Goal: Task Accomplishment & Management: Use online tool/utility

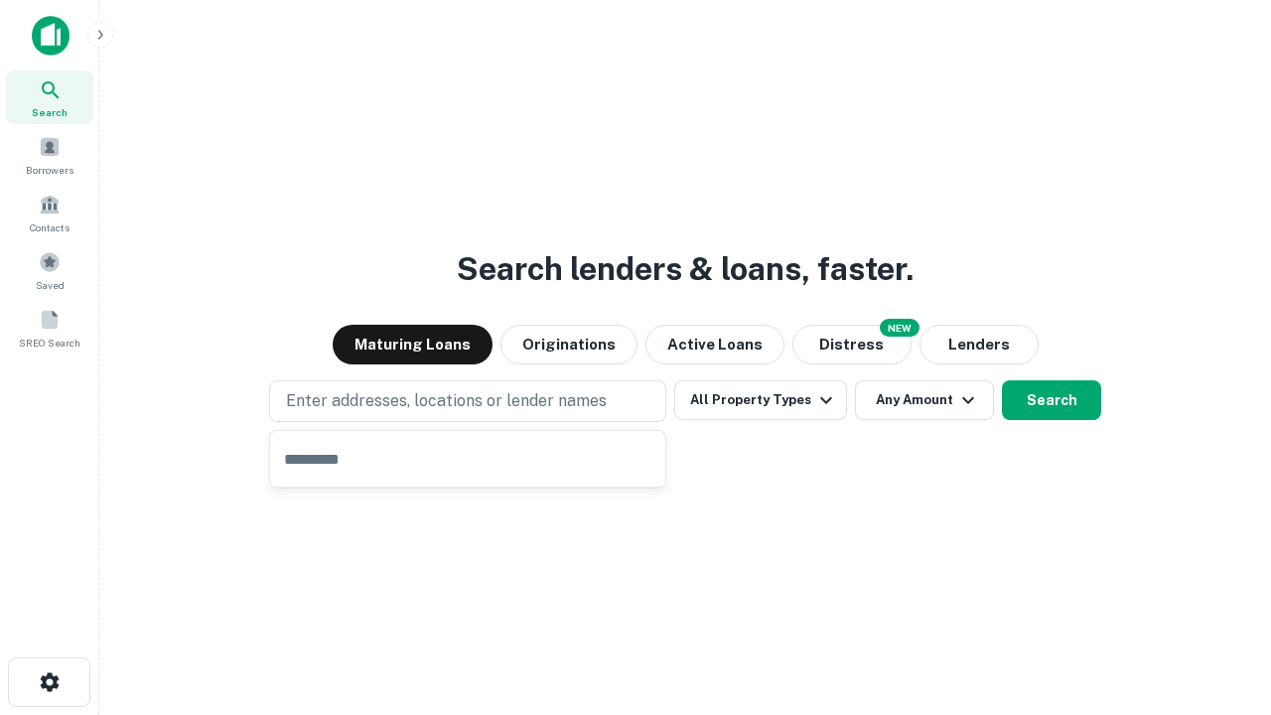
type input "**********"
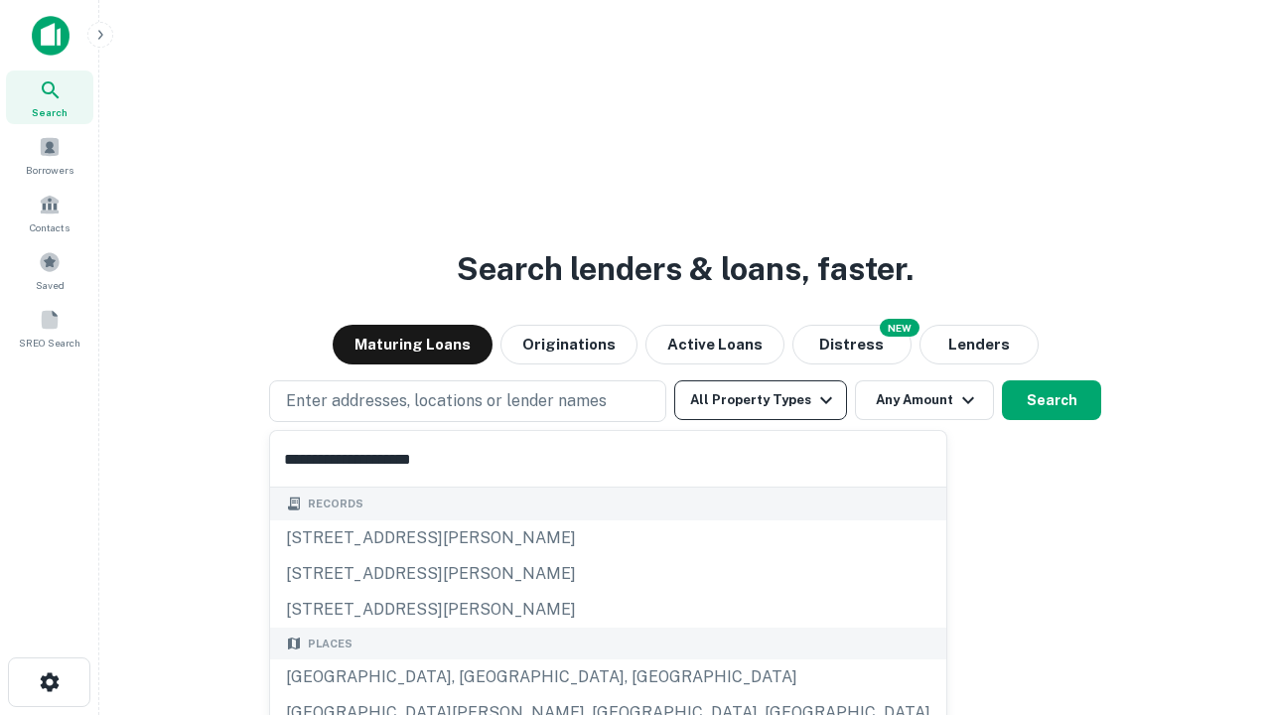
click at [761, 400] on button "All Property Types" at bounding box center [760, 400] width 173 height 40
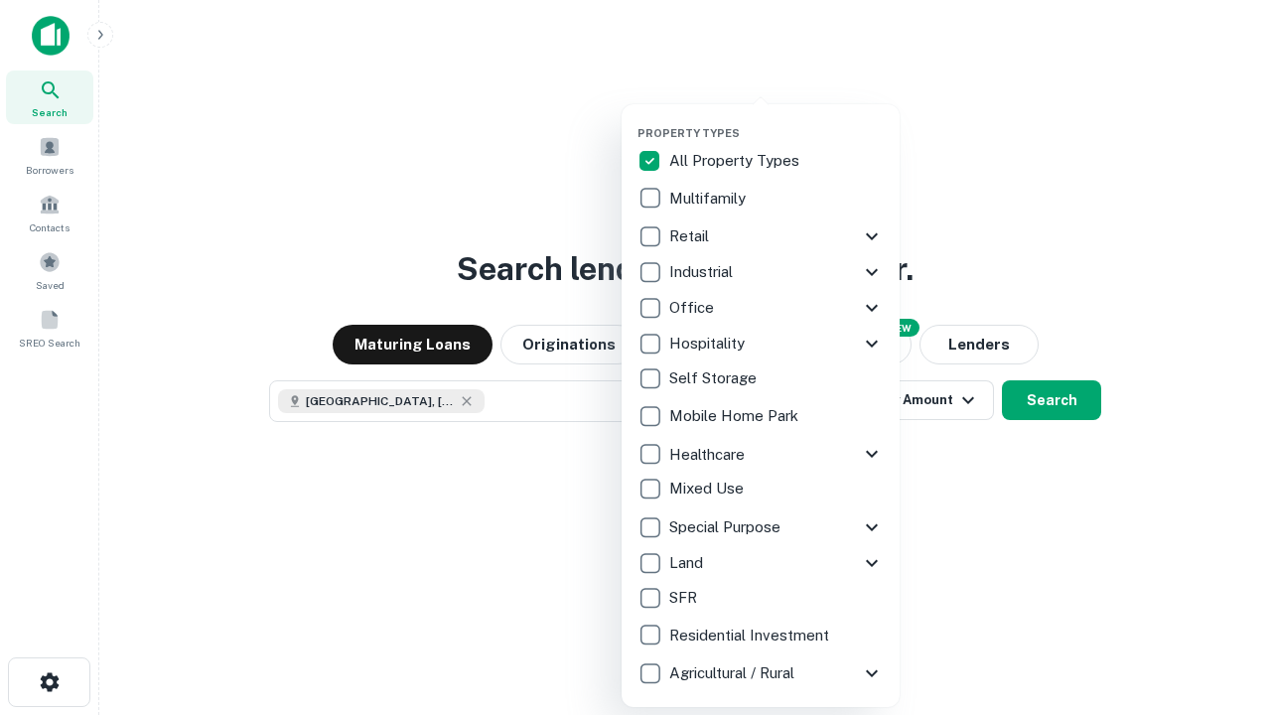
click at [777, 120] on button "button" at bounding box center [777, 120] width 278 height 1
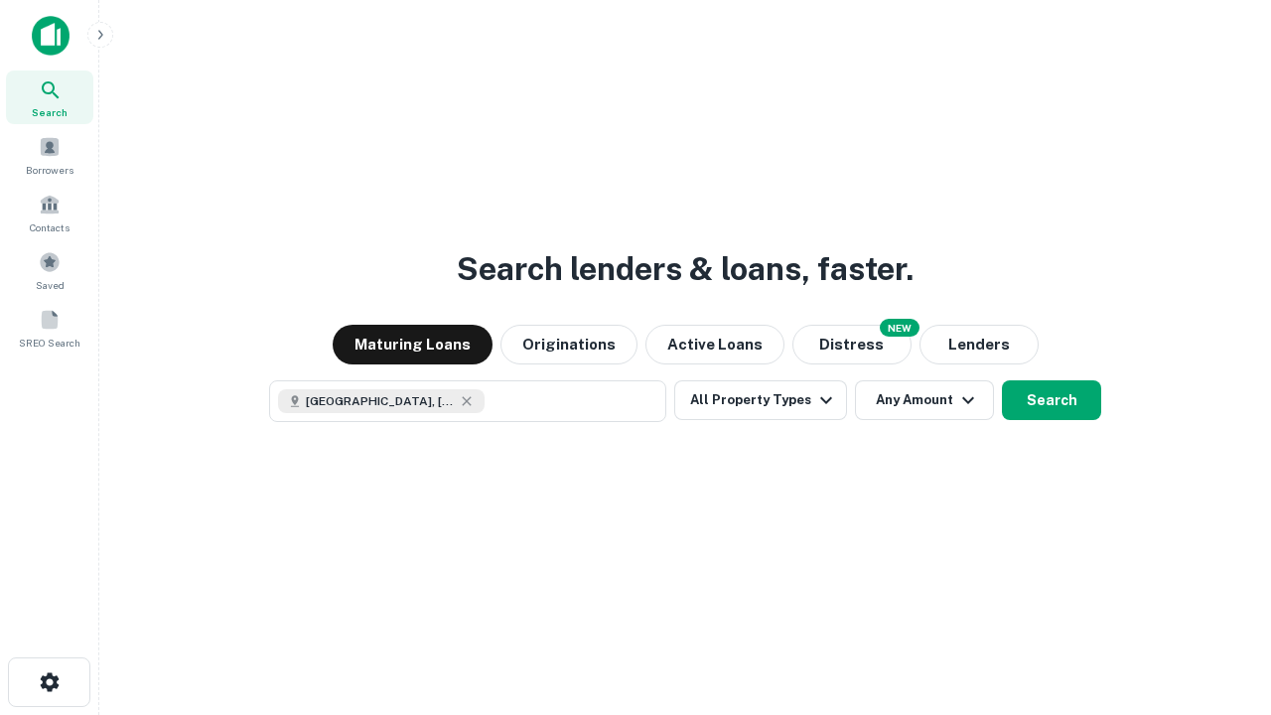
scroll to position [32, 0]
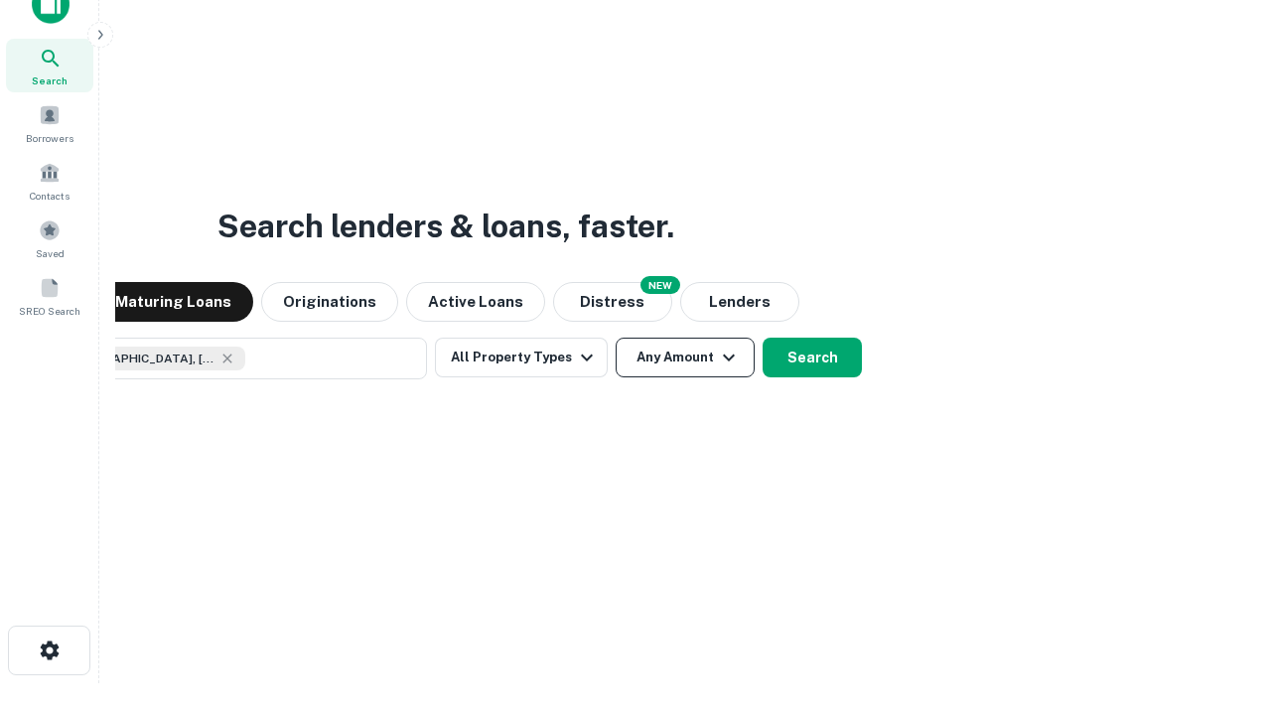
click at [616, 338] on button "Any Amount" at bounding box center [685, 358] width 139 height 40
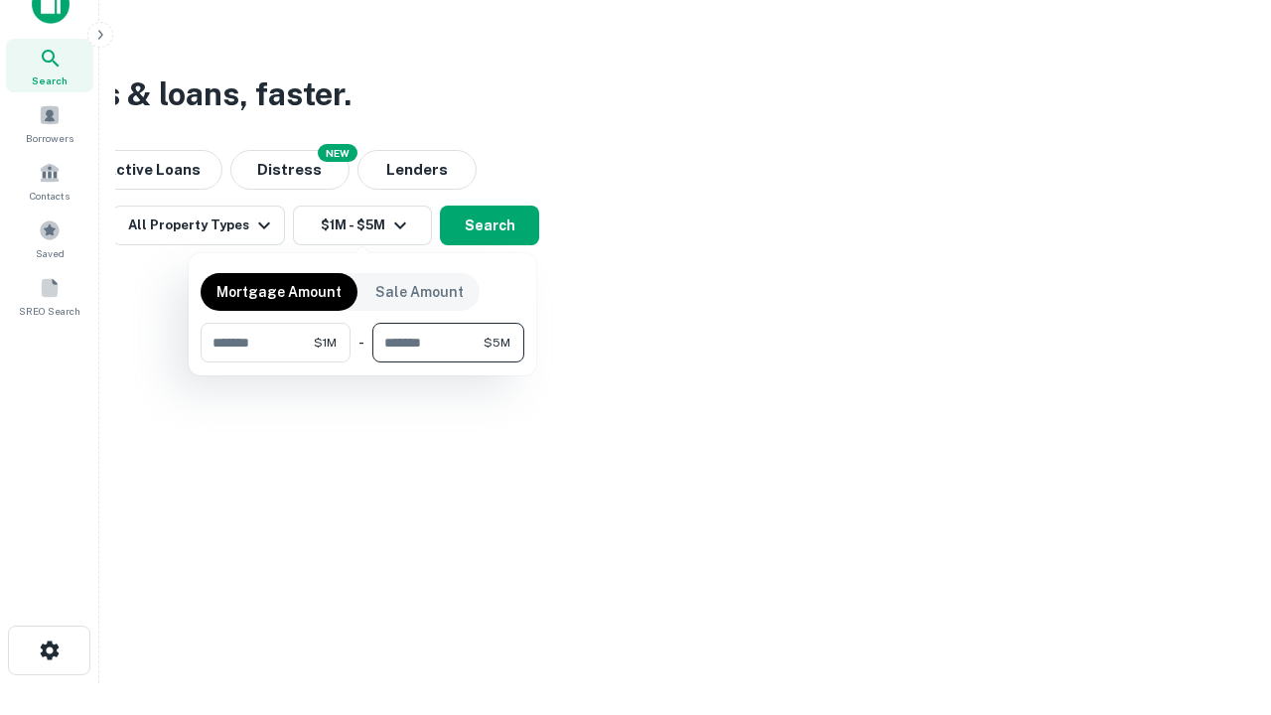
type input "*******"
click at [363, 363] on button "button" at bounding box center [363, 363] width 324 height 1
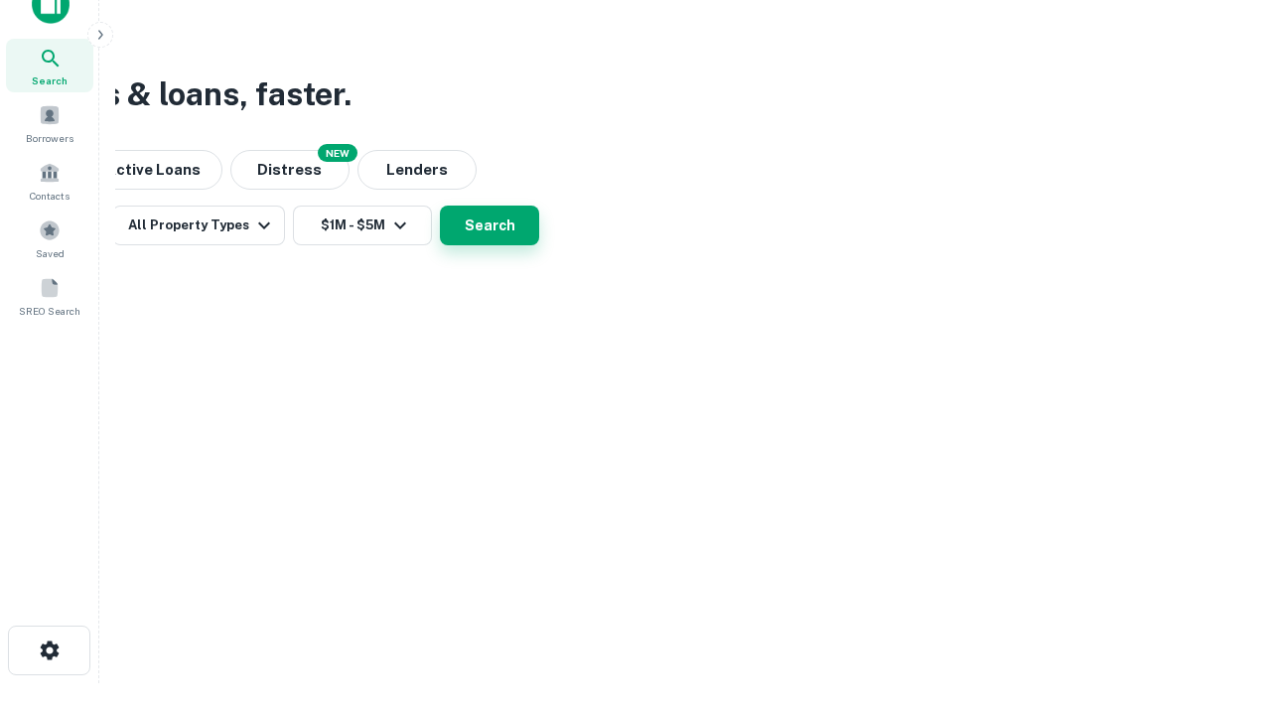
click at [539, 245] on button "Search" at bounding box center [489, 226] width 99 height 40
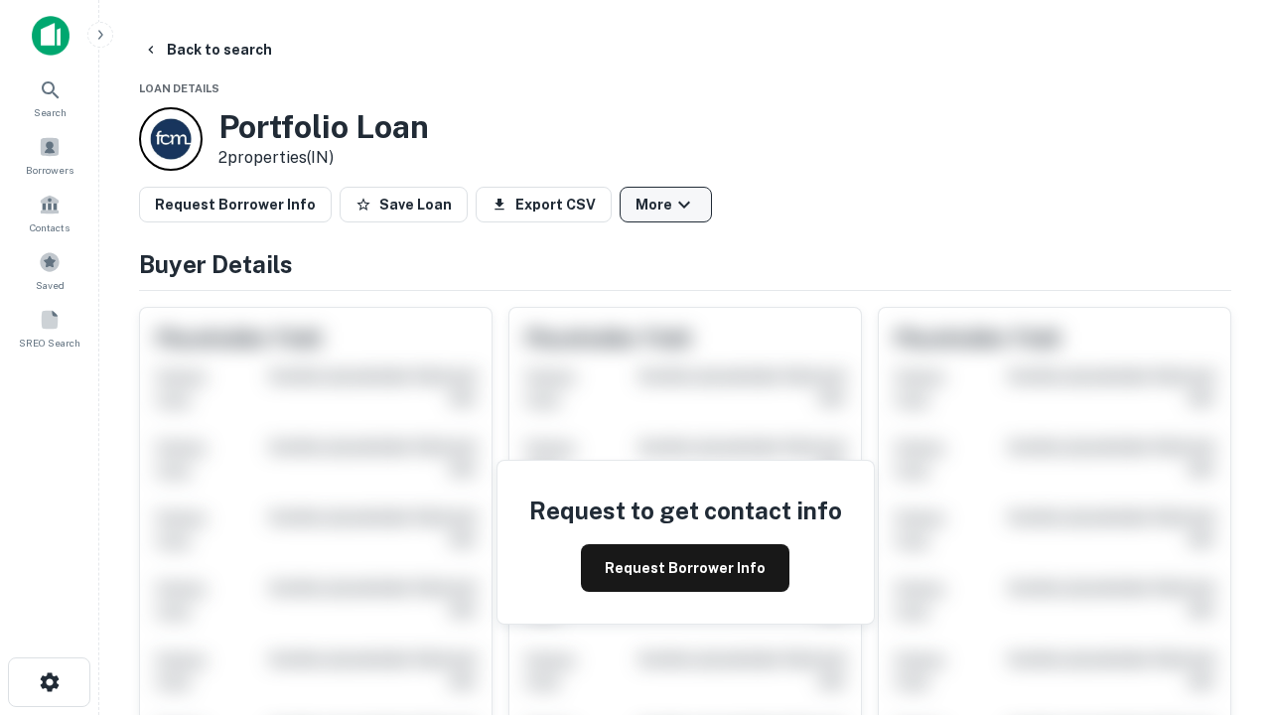
click at [665, 205] on button "More" at bounding box center [666, 205] width 92 height 36
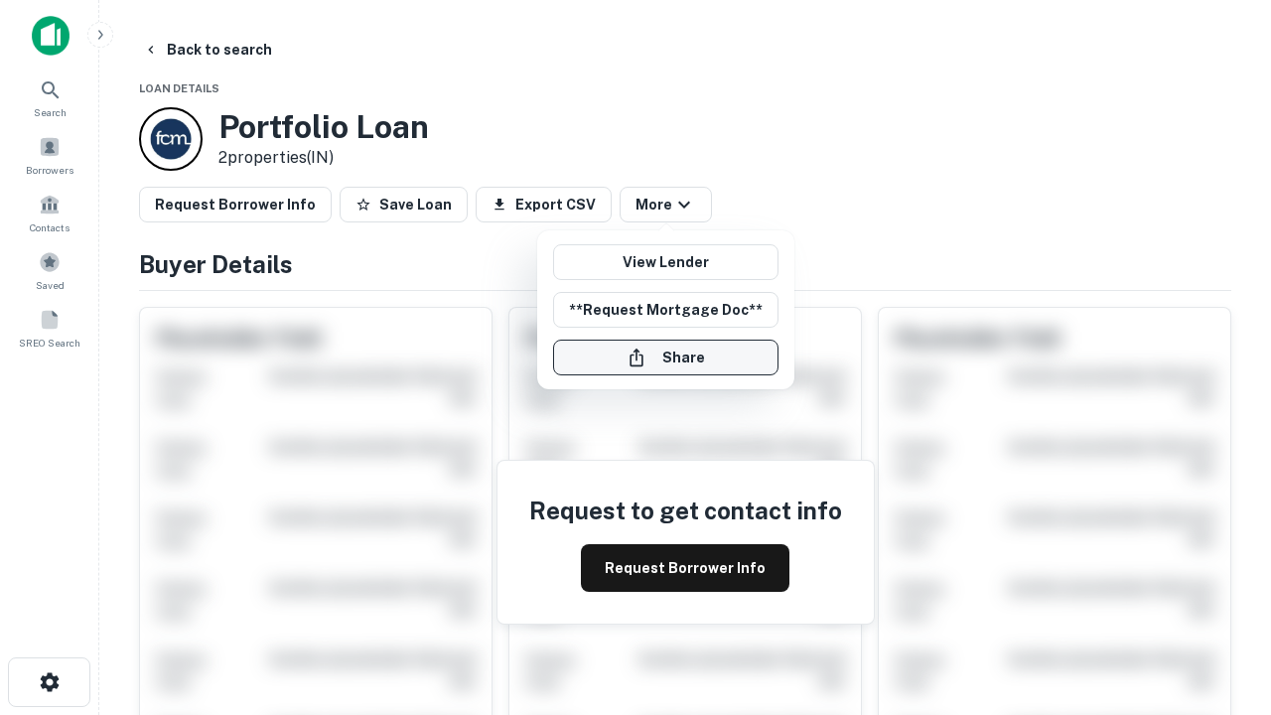
click at [665, 358] on button "Share" at bounding box center [665, 358] width 225 height 36
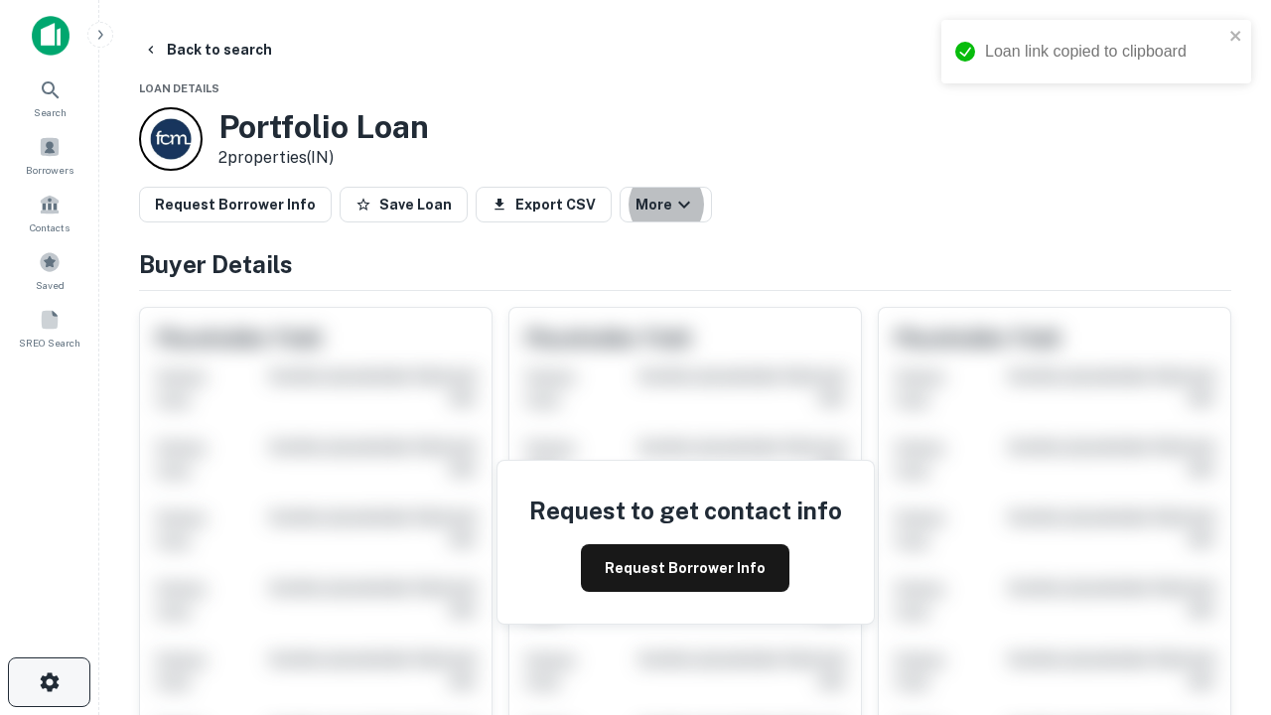
click at [49, 682] on icon "button" at bounding box center [50, 682] width 24 height 24
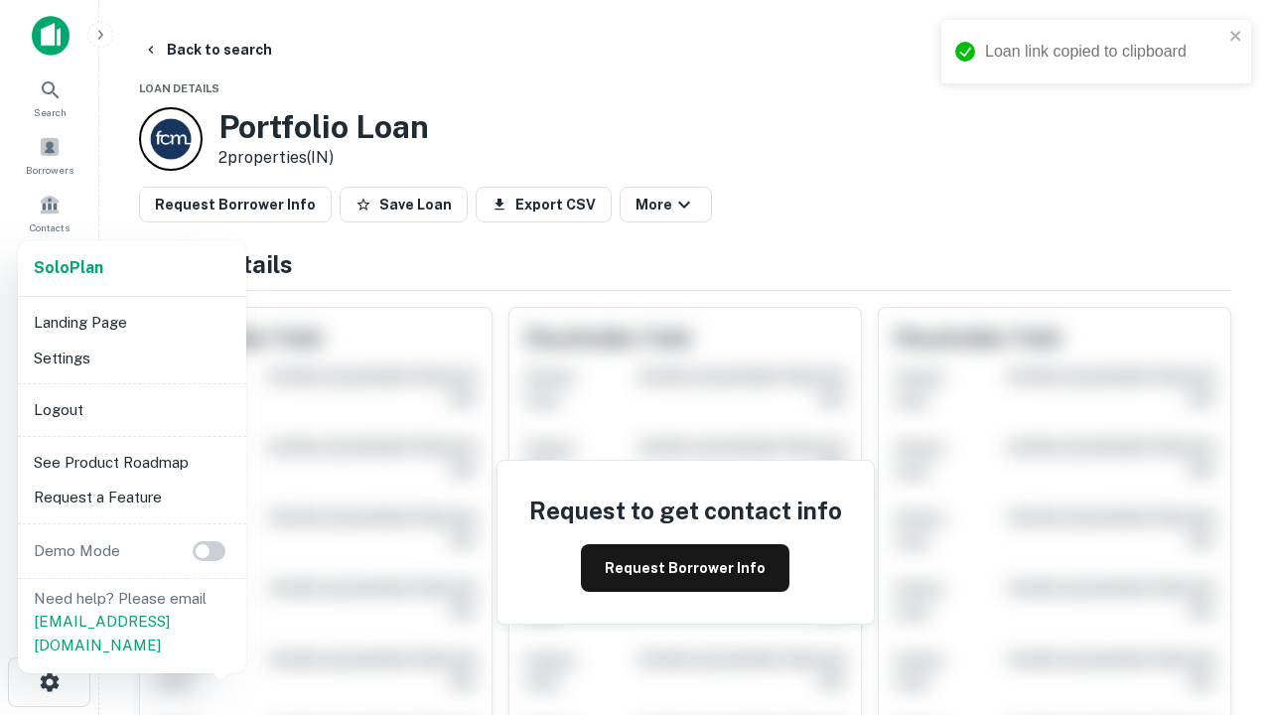
click at [131, 409] on li "Logout" at bounding box center [132, 410] width 213 height 36
